Goal: Task Accomplishment & Management: Use online tool/utility

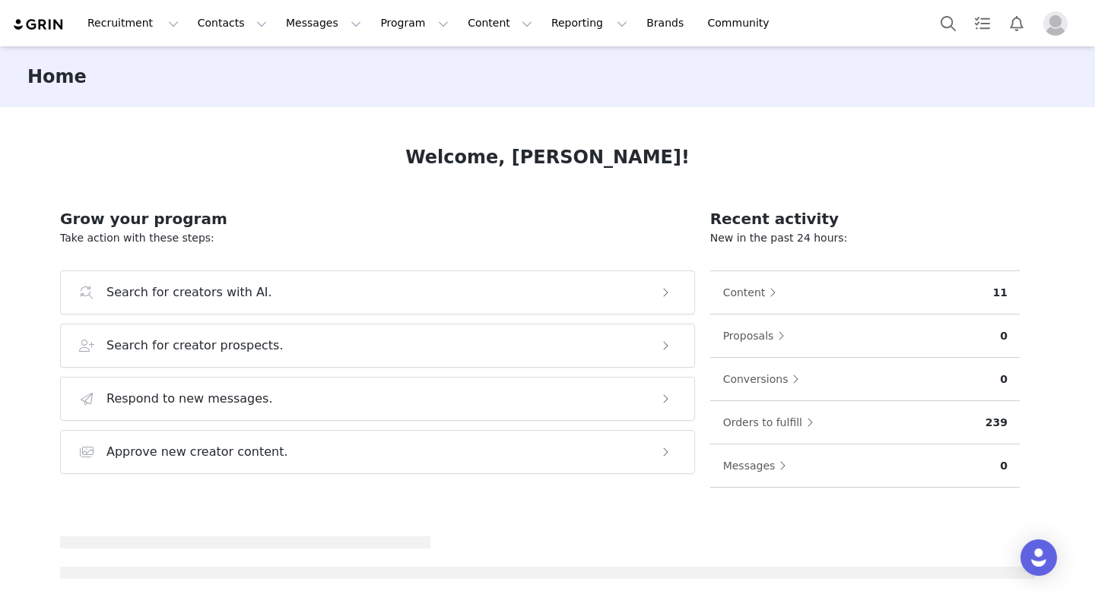
click at [1052, 30] on img "Profile" at bounding box center [1055, 23] width 24 height 24
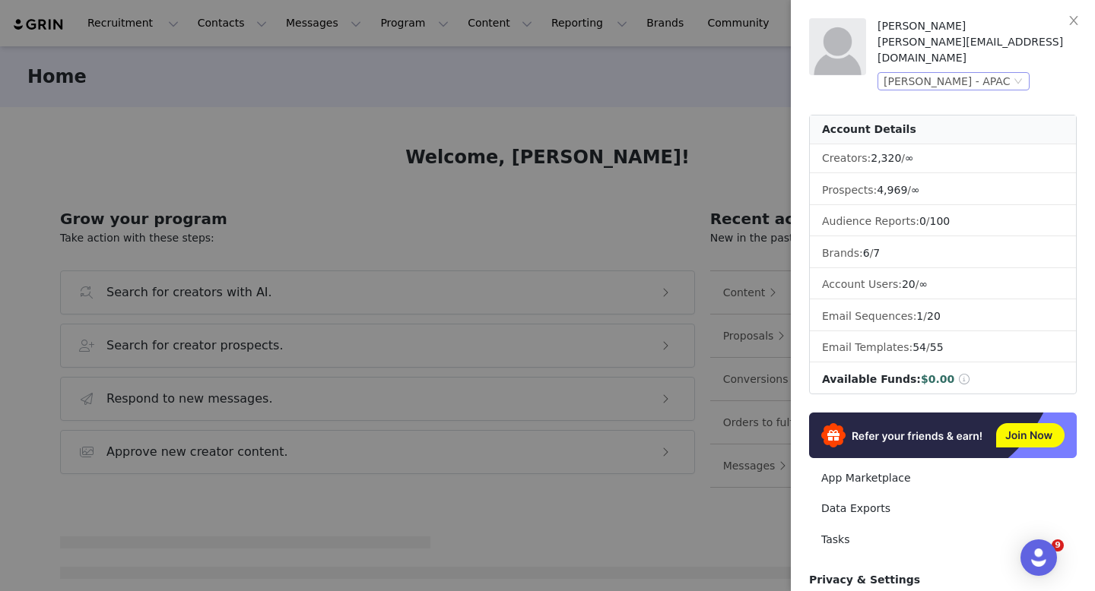
click at [1028, 72] on div "[PERSON_NAME] - APAC" at bounding box center [953, 81] width 152 height 18
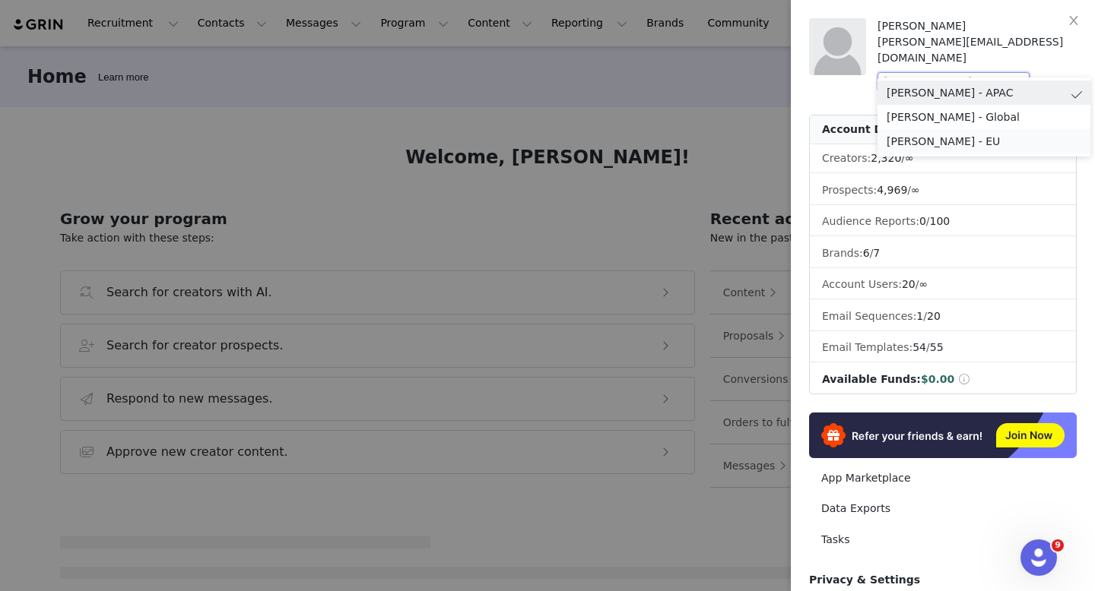
click at [978, 132] on li "[PERSON_NAME] - EU" at bounding box center [983, 141] width 213 height 24
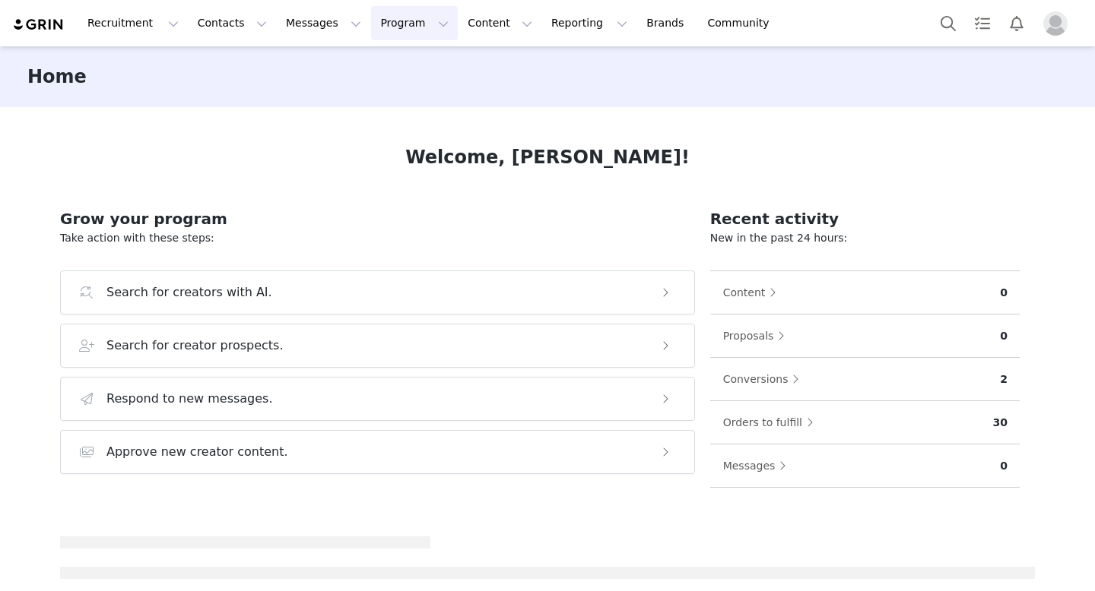
click at [411, 31] on button "Program Program" at bounding box center [414, 23] width 87 height 34
click at [415, 70] on div "Activations" at bounding box center [408, 67] width 102 height 16
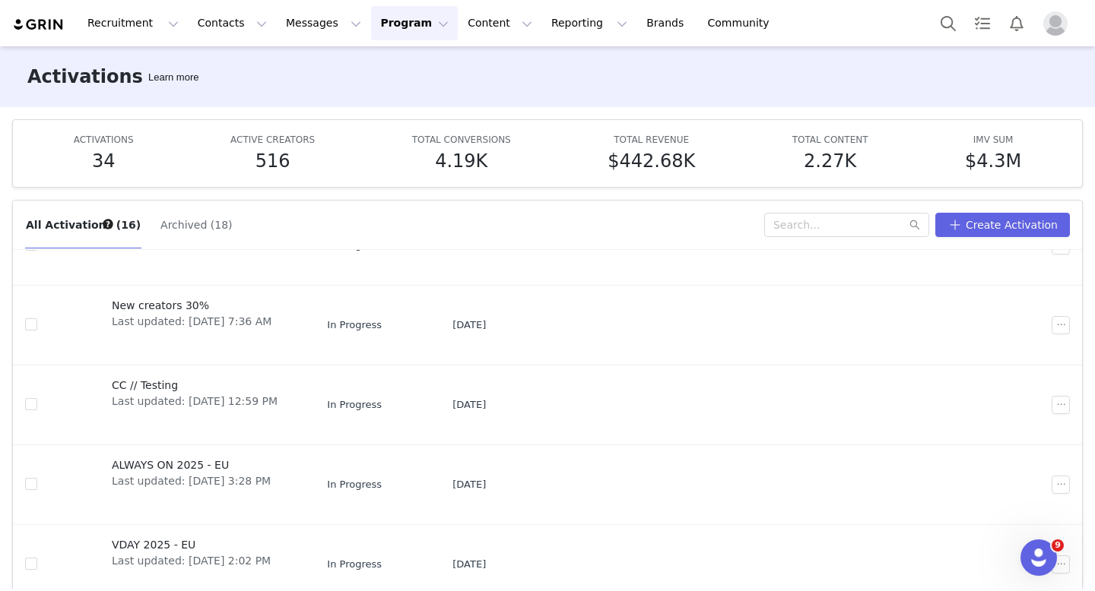
scroll to position [84, 0]
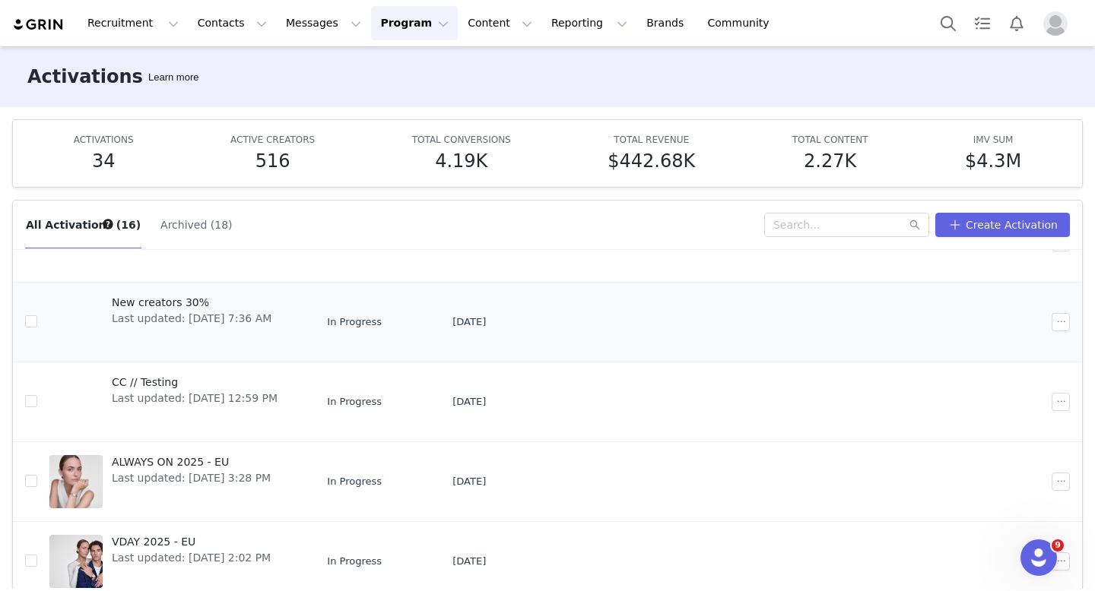
click at [184, 304] on span "New creators 30%" at bounding box center [192, 303] width 160 height 16
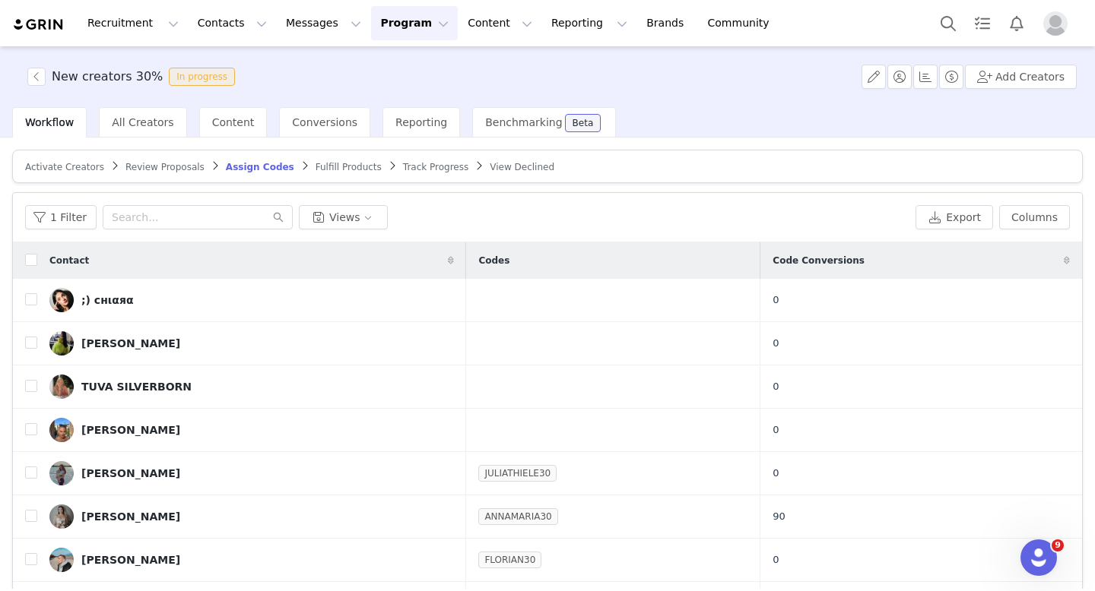
click at [69, 170] on span "Activate Creators" at bounding box center [64, 167] width 79 height 11
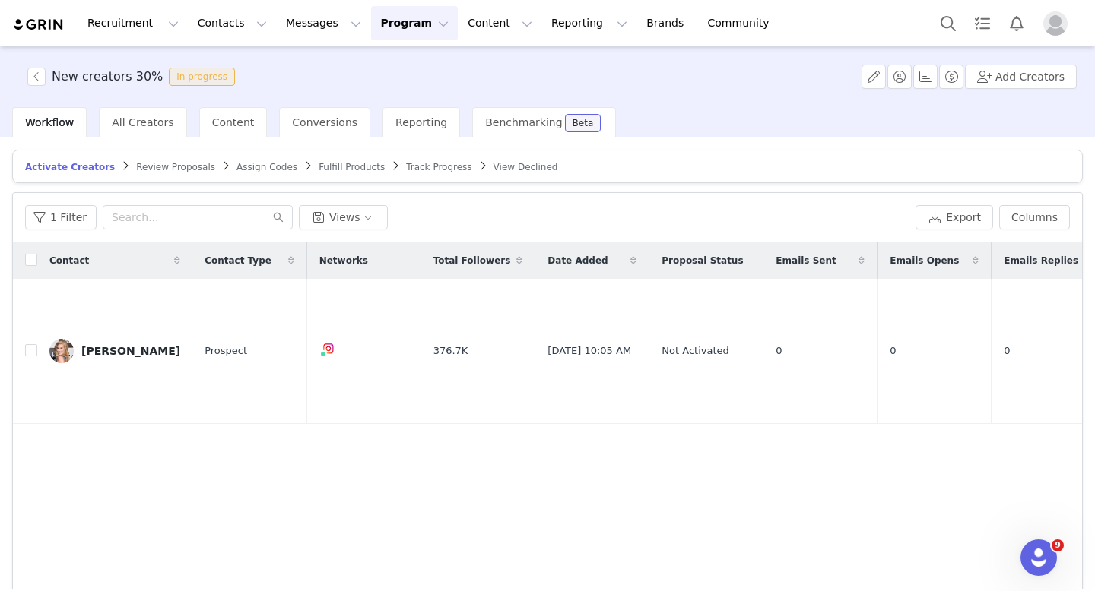
click at [236, 166] on span "Assign Codes" at bounding box center [266, 167] width 61 height 11
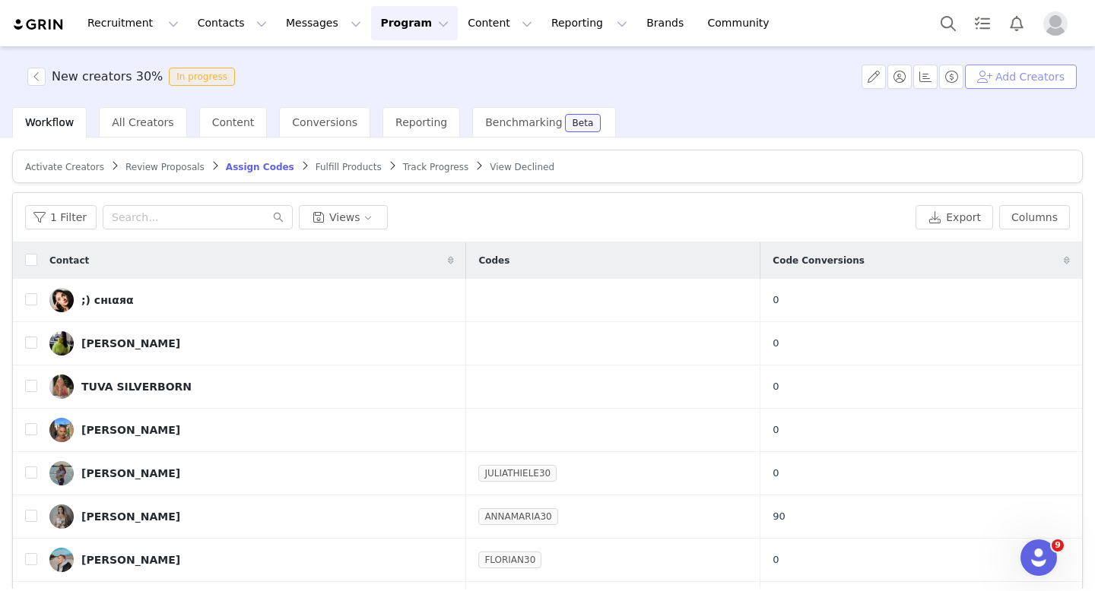
click at [1028, 86] on button "Add Creators" at bounding box center [1021, 77] width 112 height 24
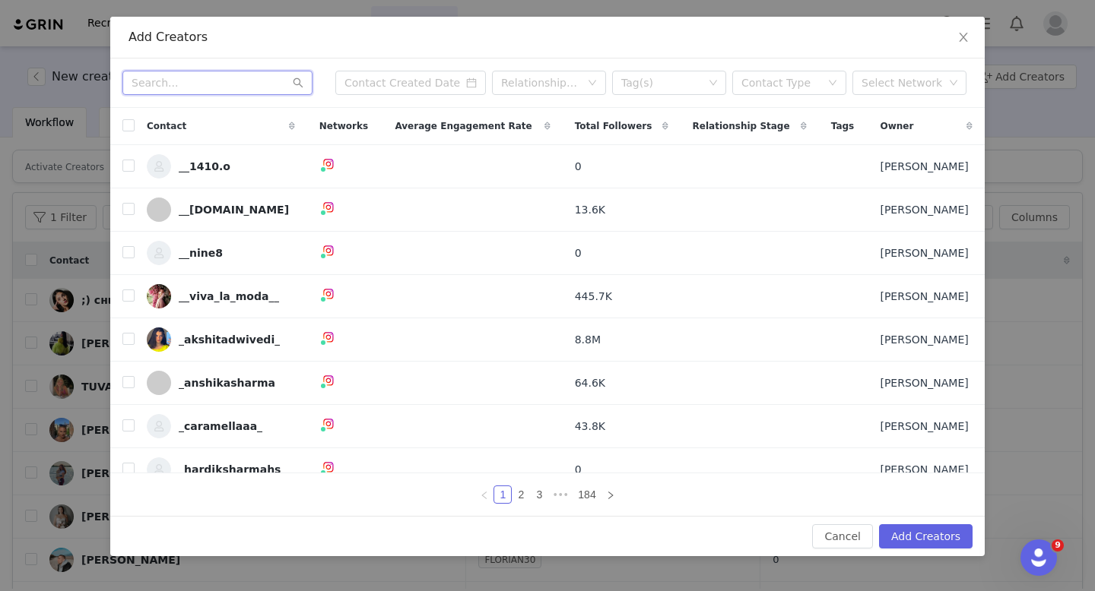
click at [248, 82] on input "text" at bounding box center [217, 83] width 190 height 24
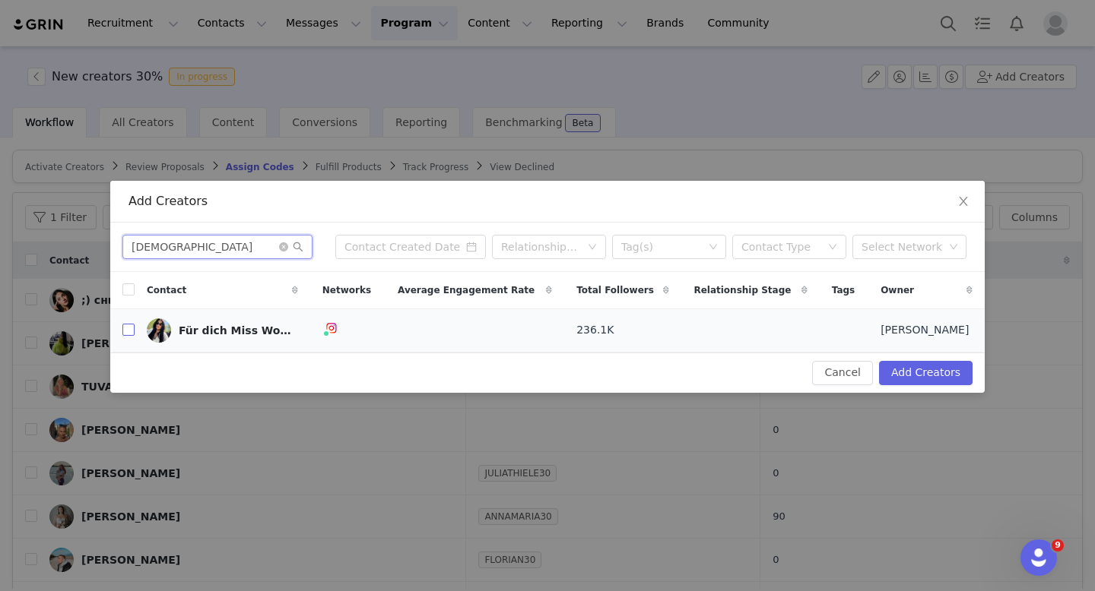
type input "esra"
click at [130, 333] on input "checkbox" at bounding box center [128, 330] width 12 height 12
checkbox input "true"
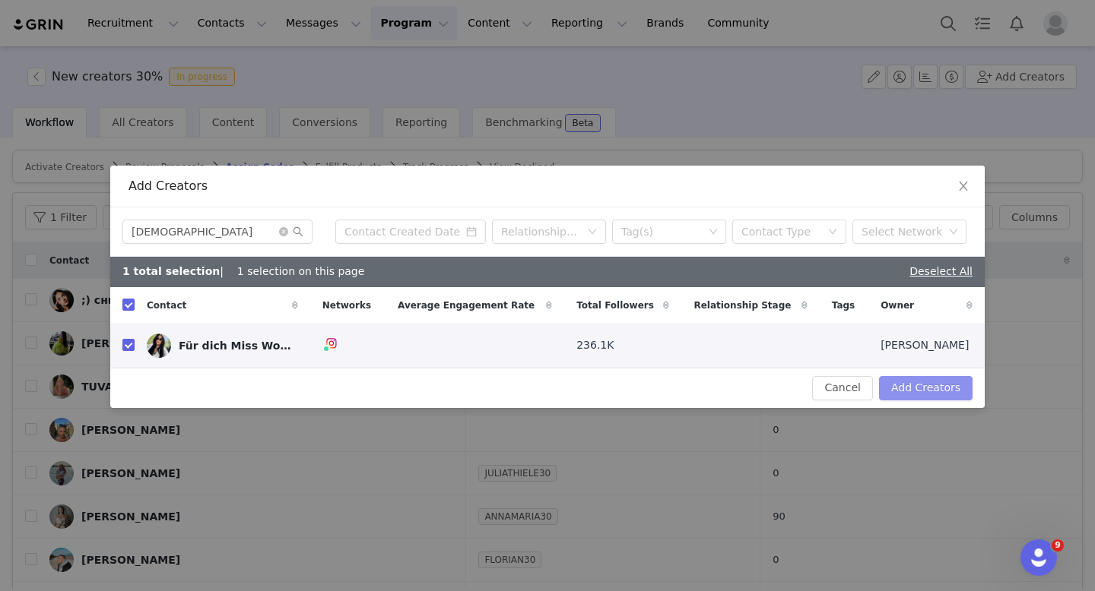
click at [927, 388] on button "Add Creators" at bounding box center [926, 388] width 94 height 24
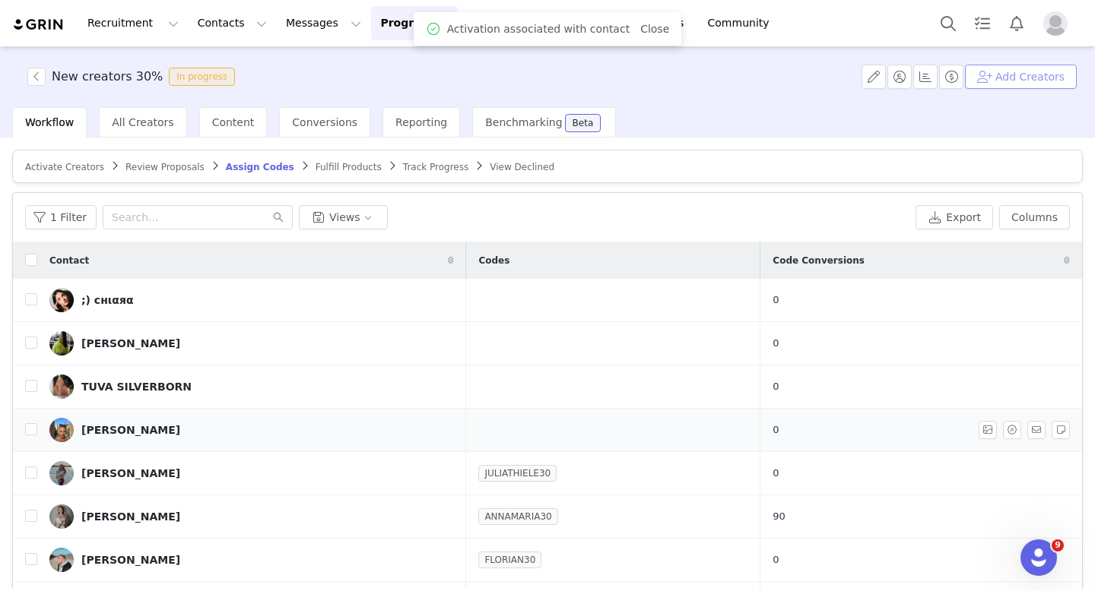
scroll to position [2, 0]
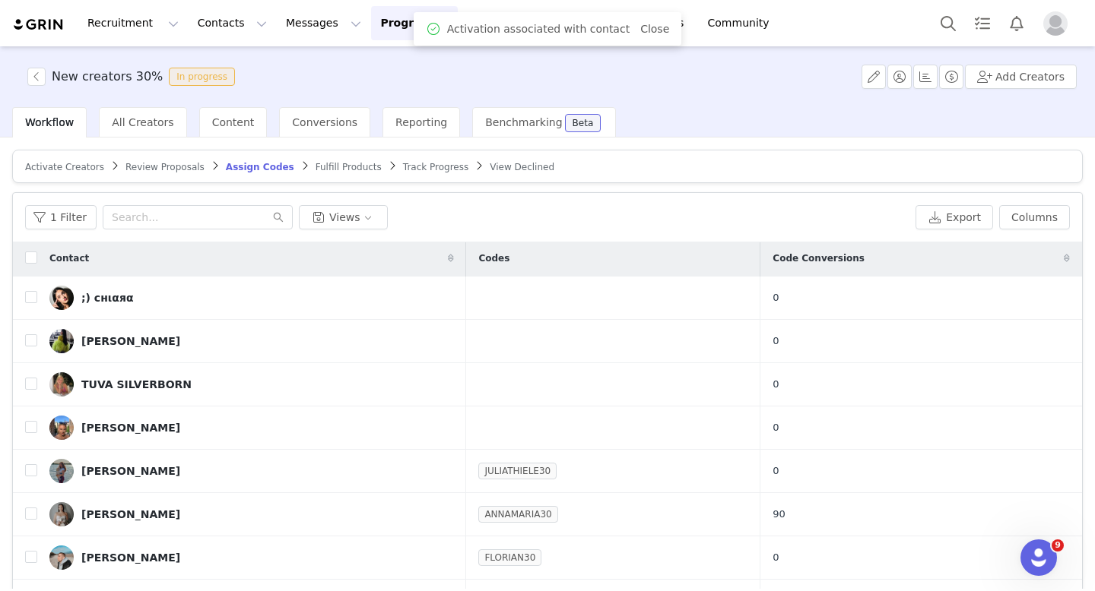
click at [62, 172] on div "Activate Creators" at bounding box center [64, 167] width 79 height 12
click at [70, 168] on span "Activate Creators" at bounding box center [64, 167] width 79 height 11
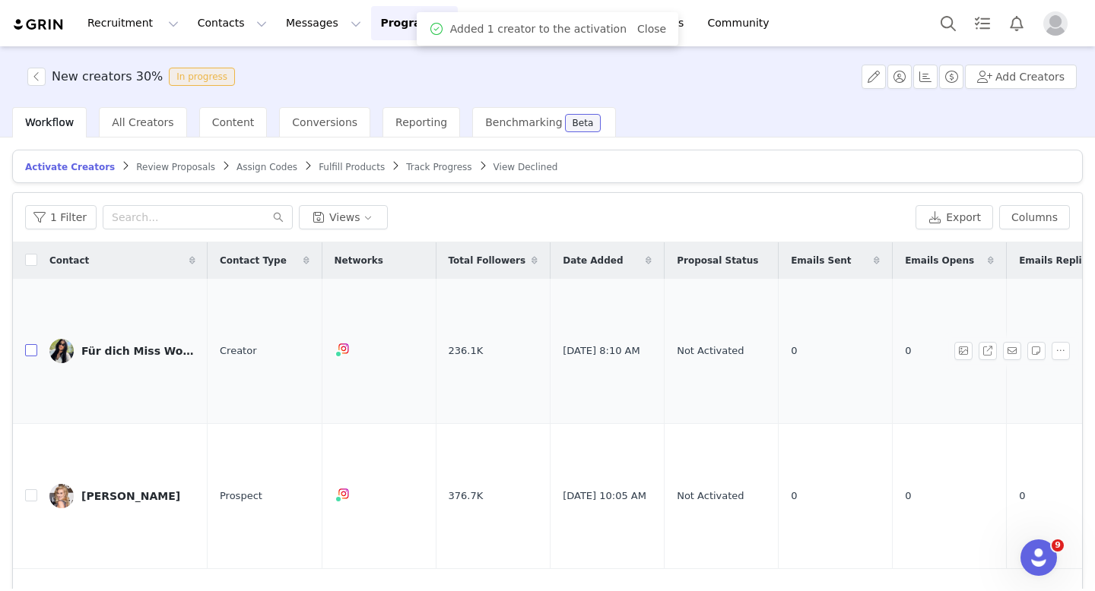
click at [29, 344] on input "checkbox" at bounding box center [31, 350] width 12 height 12
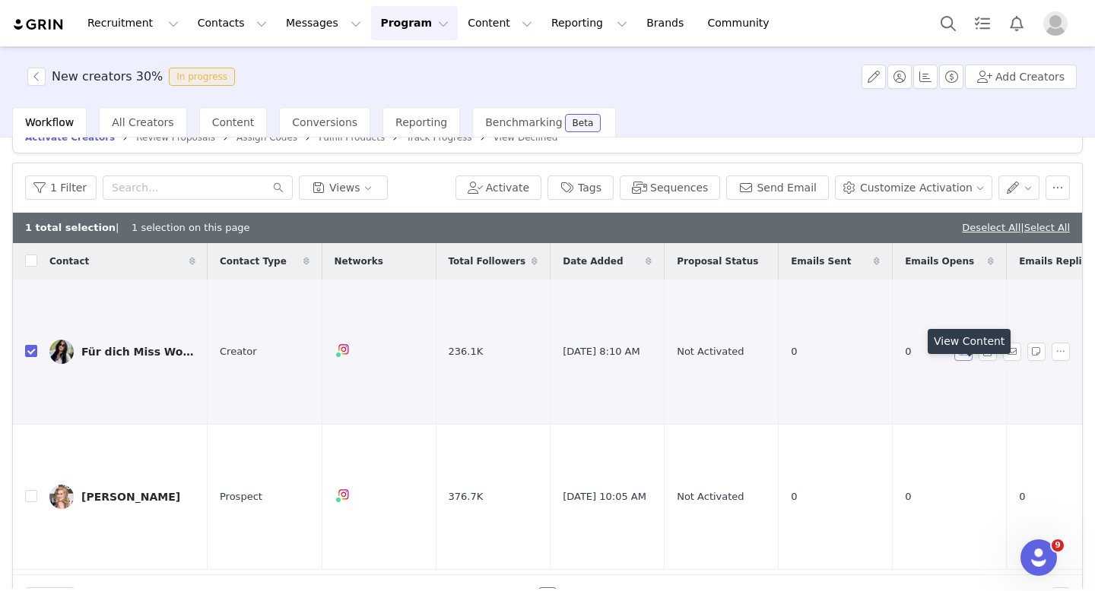
scroll to position [36, 0]
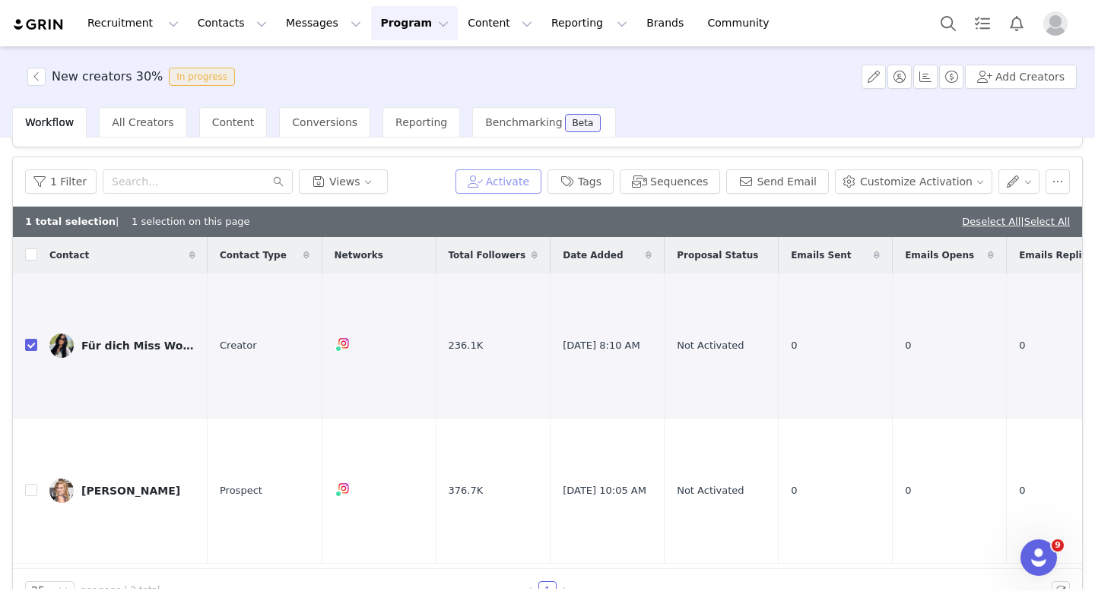
click at [518, 178] on button "Activate" at bounding box center [498, 182] width 86 height 24
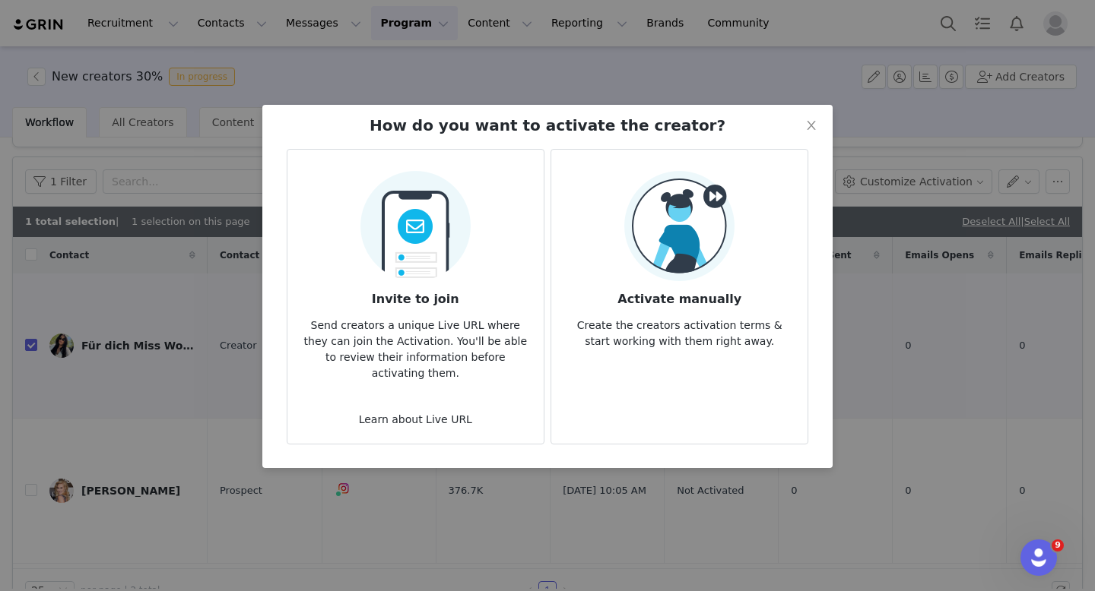
click at [626, 259] on img at bounding box center [679, 226] width 110 height 110
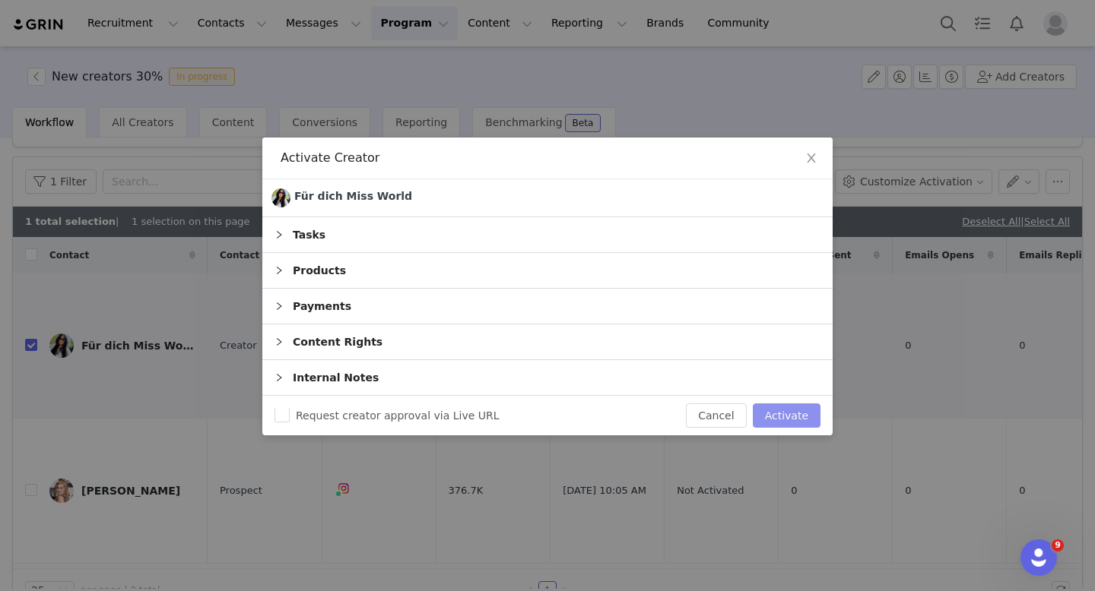
click at [785, 416] on button "Activate" at bounding box center [787, 416] width 68 height 24
checkbox input "false"
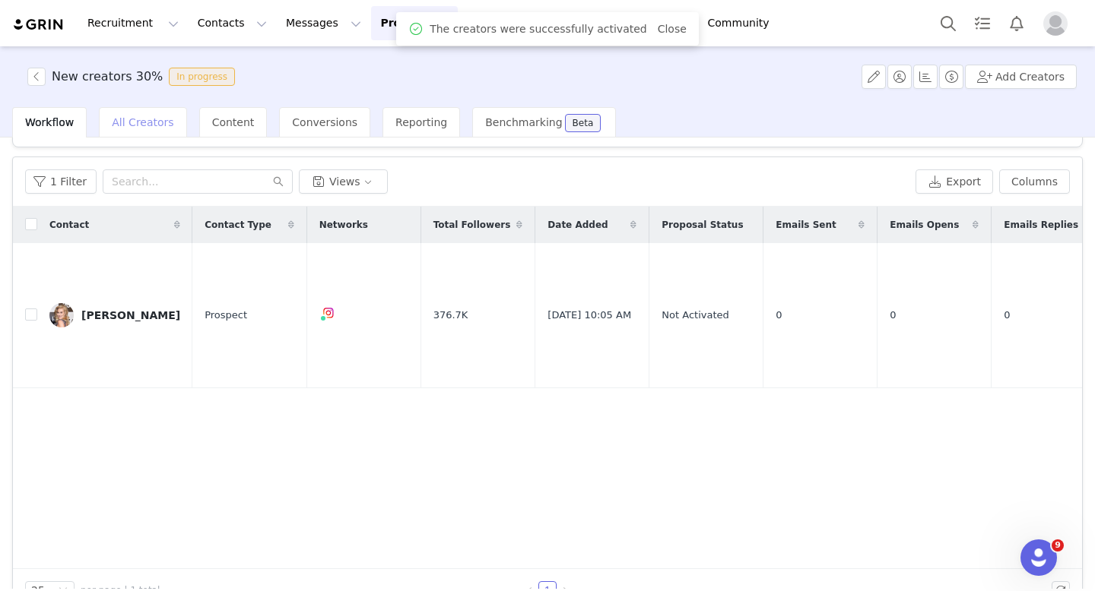
click at [142, 120] on span "All Creators" at bounding box center [143, 122] width 62 height 12
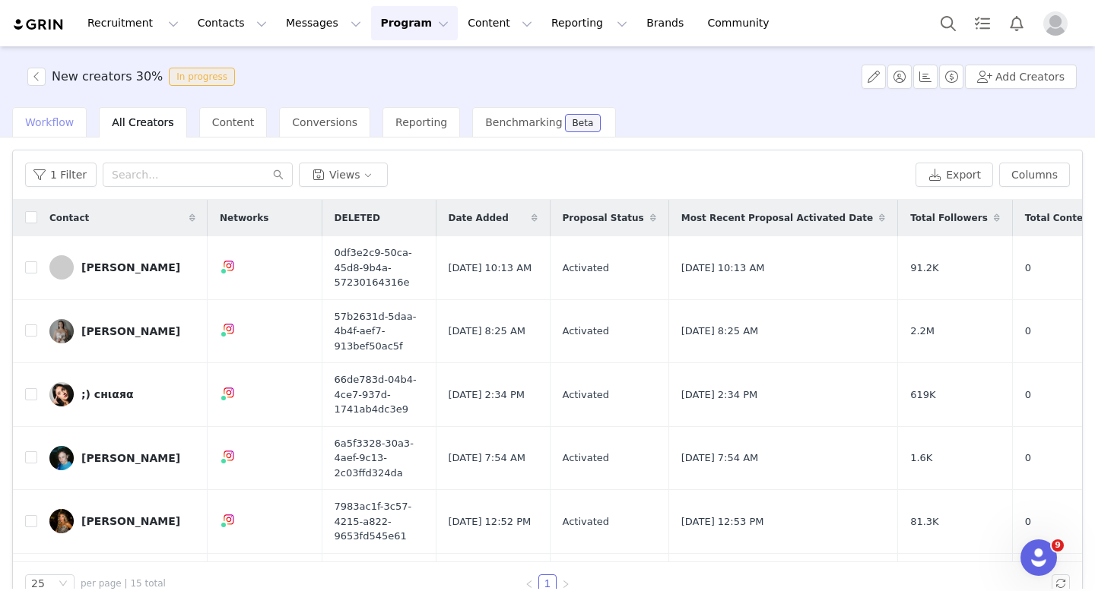
click at [57, 113] on div "Workflow" at bounding box center [49, 122] width 75 height 30
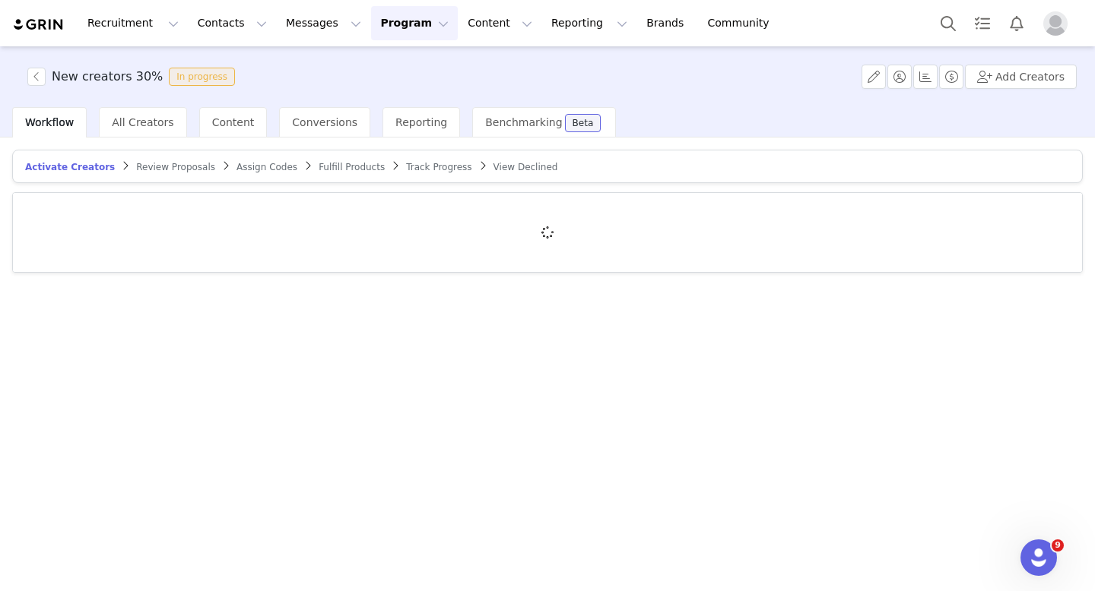
click at [237, 164] on span "Assign Codes" at bounding box center [266, 167] width 61 height 11
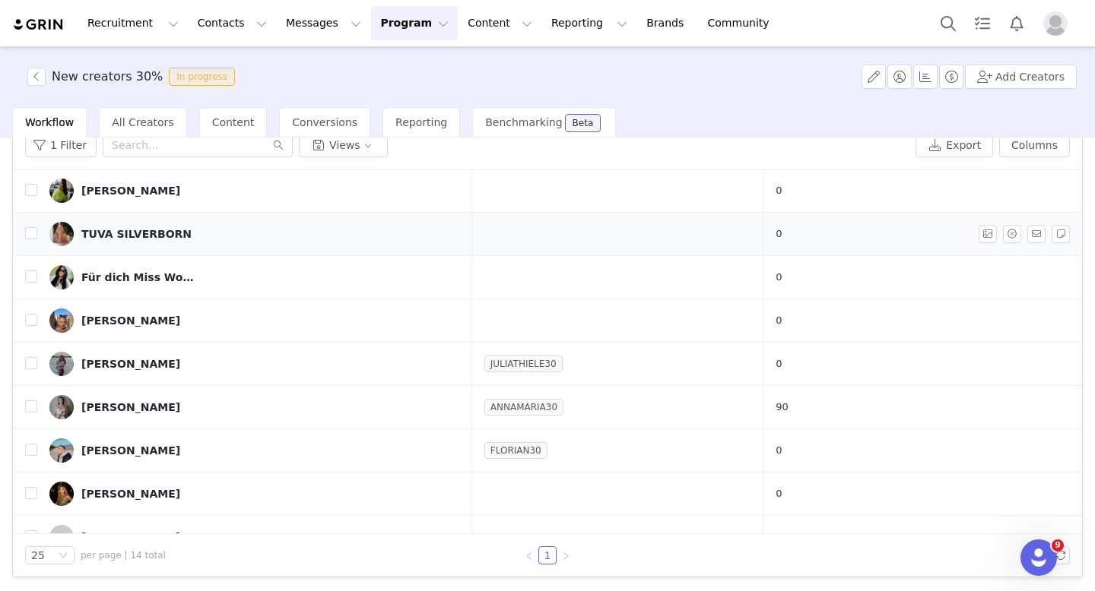
scroll to position [73, 0]
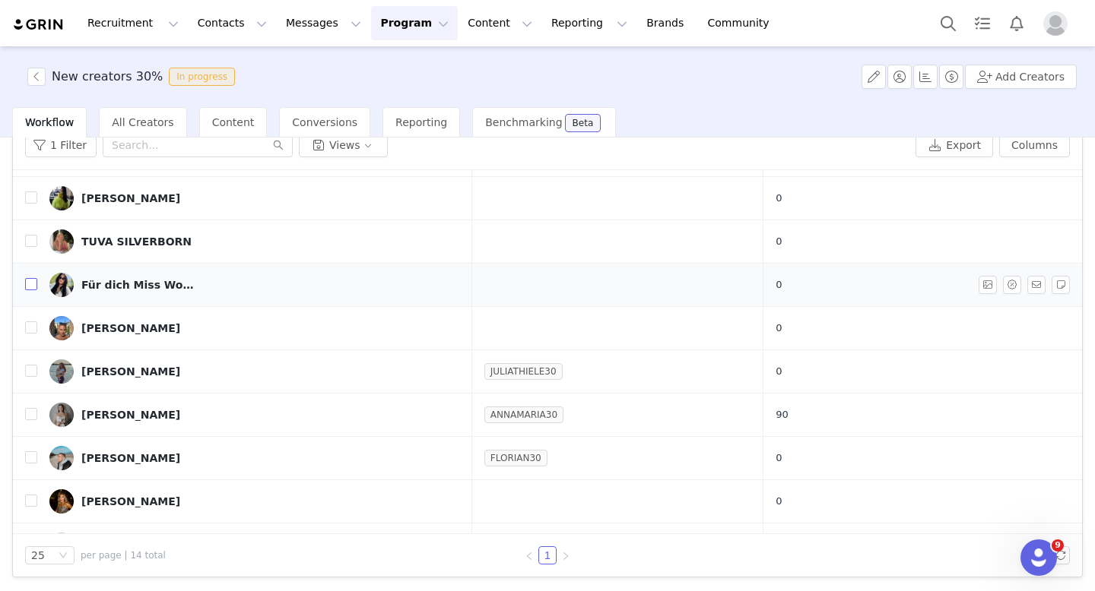
click at [30, 282] on input "checkbox" at bounding box center [31, 284] width 12 height 12
checkbox input "true"
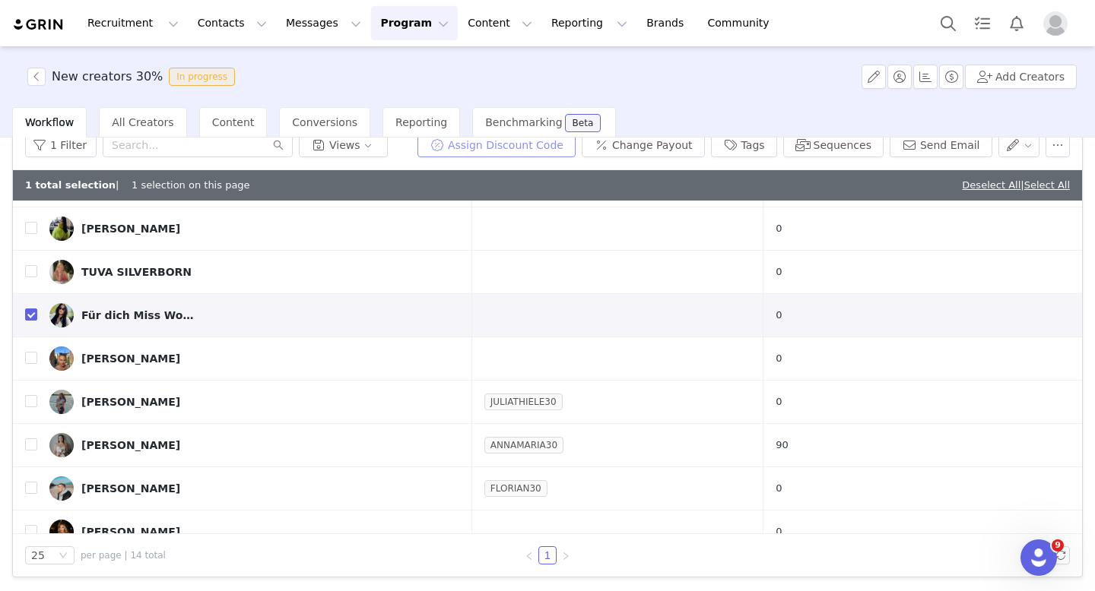
click at [503, 151] on button "Assign Discount Code" at bounding box center [496, 145] width 158 height 24
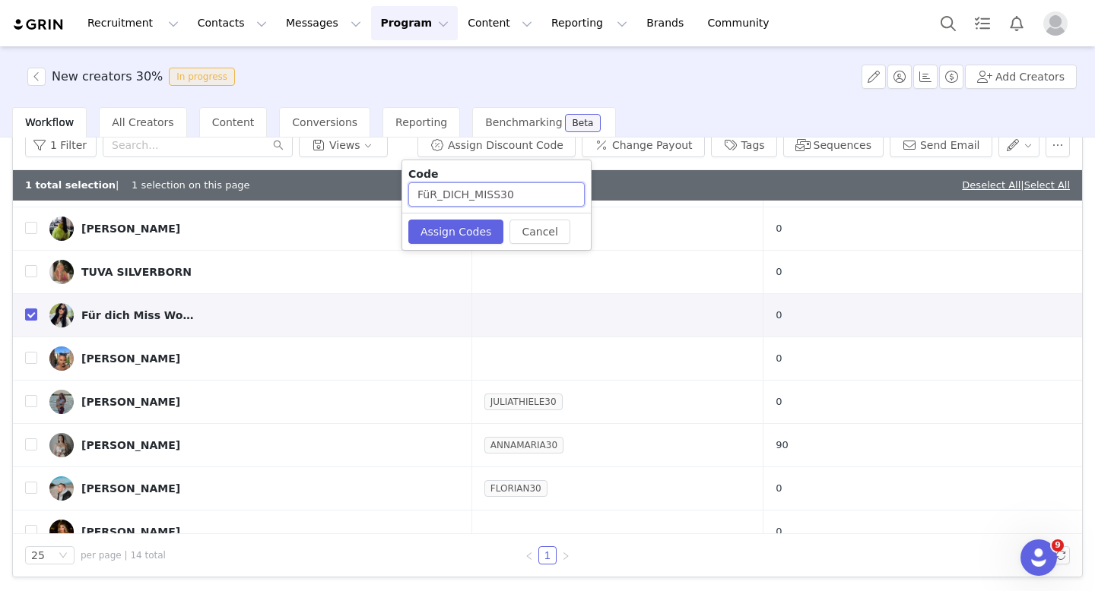
drag, startPoint x: 532, startPoint y: 195, endPoint x: 340, endPoint y: 195, distance: 192.3
click at [340, 195] on body "Recruitment Recruitment Creator Search Curated Lists Landing Pages Web Extensio…" at bounding box center [547, 295] width 1095 height 591
type input "ESRA30"
click at [461, 233] on button "Assign Codes" at bounding box center [455, 232] width 95 height 24
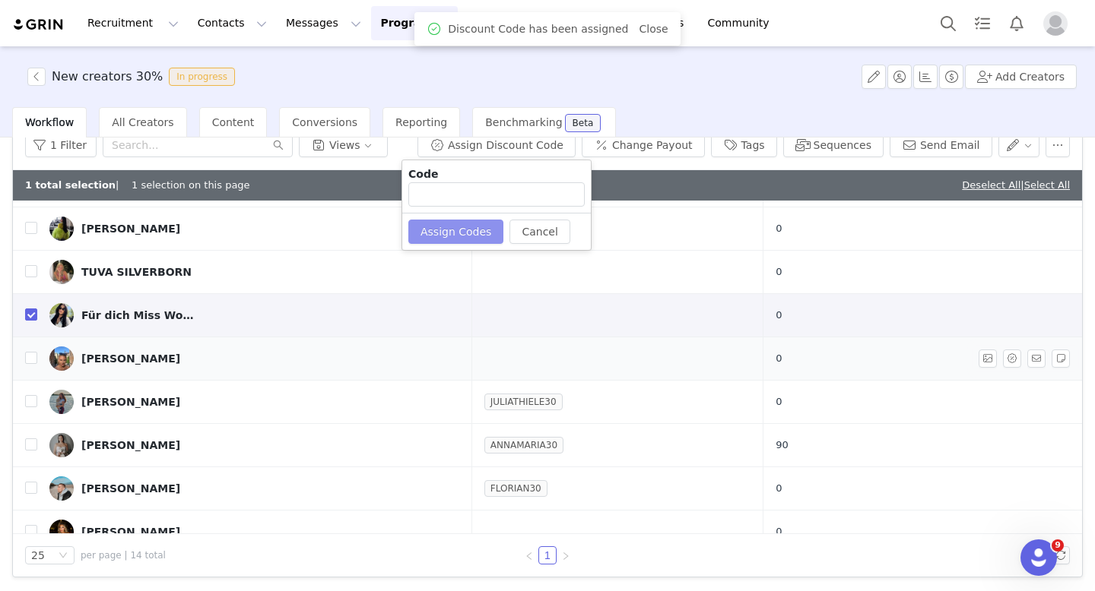
scroll to position [0, 0]
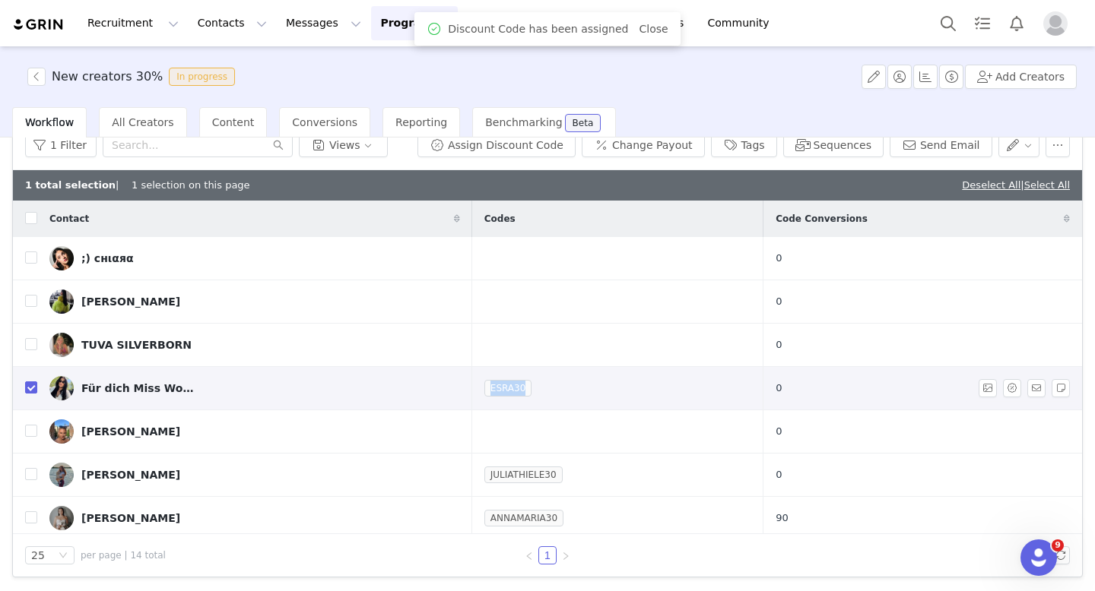
drag, startPoint x: 536, startPoint y: 388, endPoint x: 482, endPoint y: 389, distance: 54.0
click at [482, 388] on td "ESRA30" at bounding box center [617, 388] width 291 height 43
copy link "ESRA30"
